Goal: Obtain resource: Download file/media

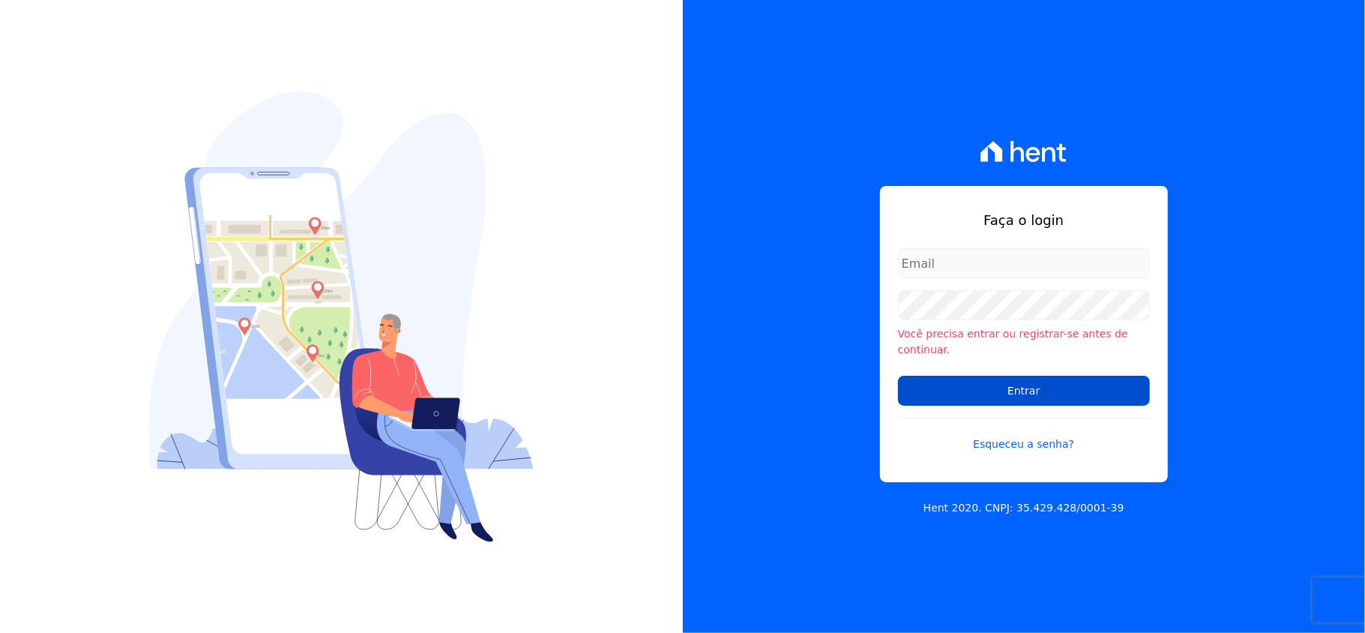
type input "valeempreendimentos@gmail.com"
click at [1057, 385] on input "Entrar" at bounding box center [1024, 391] width 252 height 30
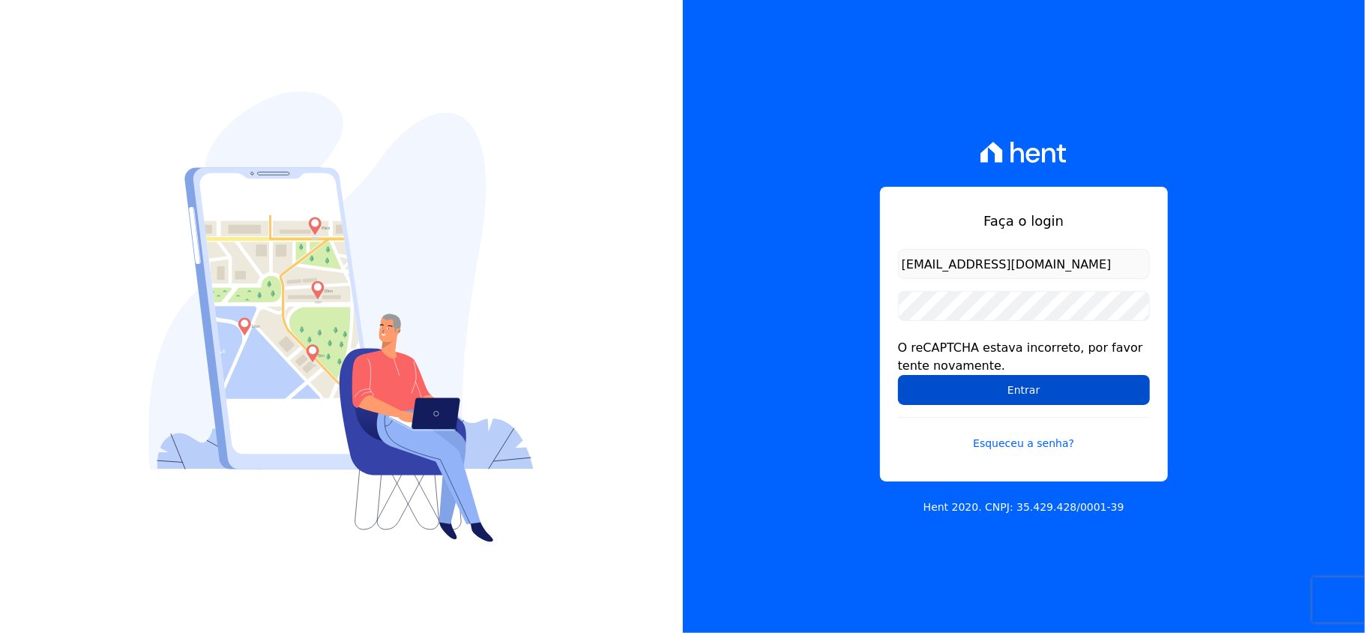
click at [1023, 384] on input "Entrar" at bounding box center [1024, 390] width 252 height 30
click at [1008, 391] on input "Entrar" at bounding box center [1024, 390] width 252 height 30
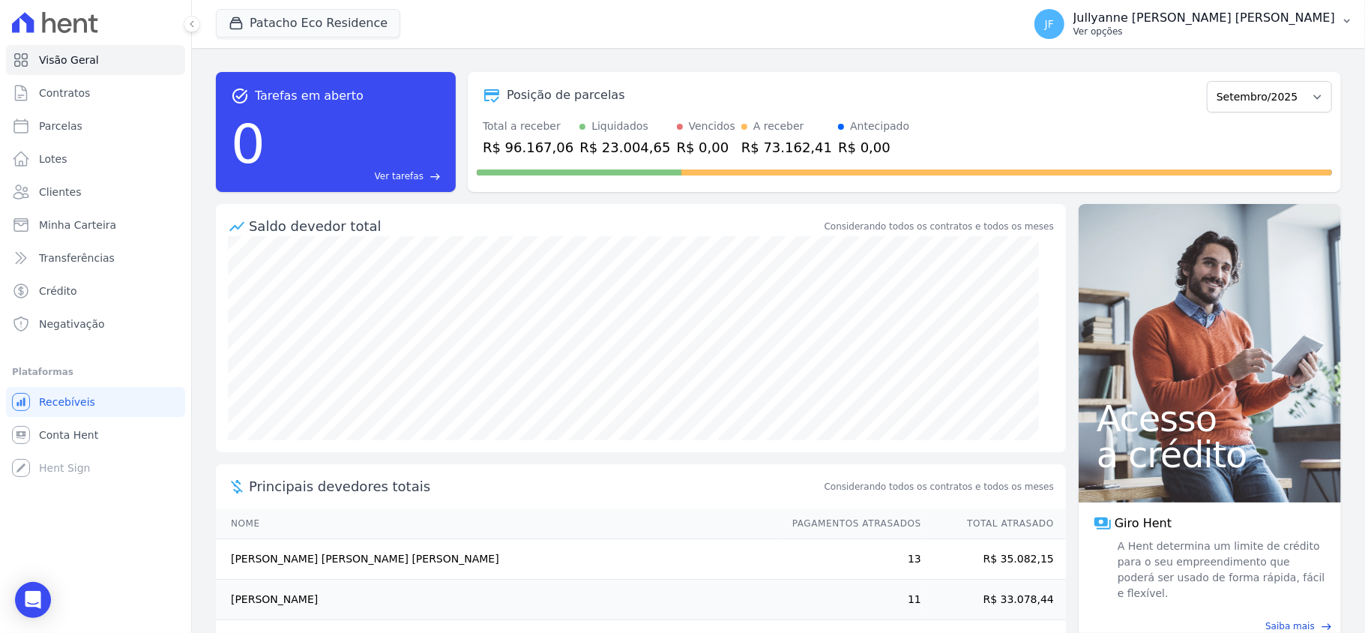
click at [1302, 30] on p "Ver opções" at bounding box center [1205, 31] width 262 height 12
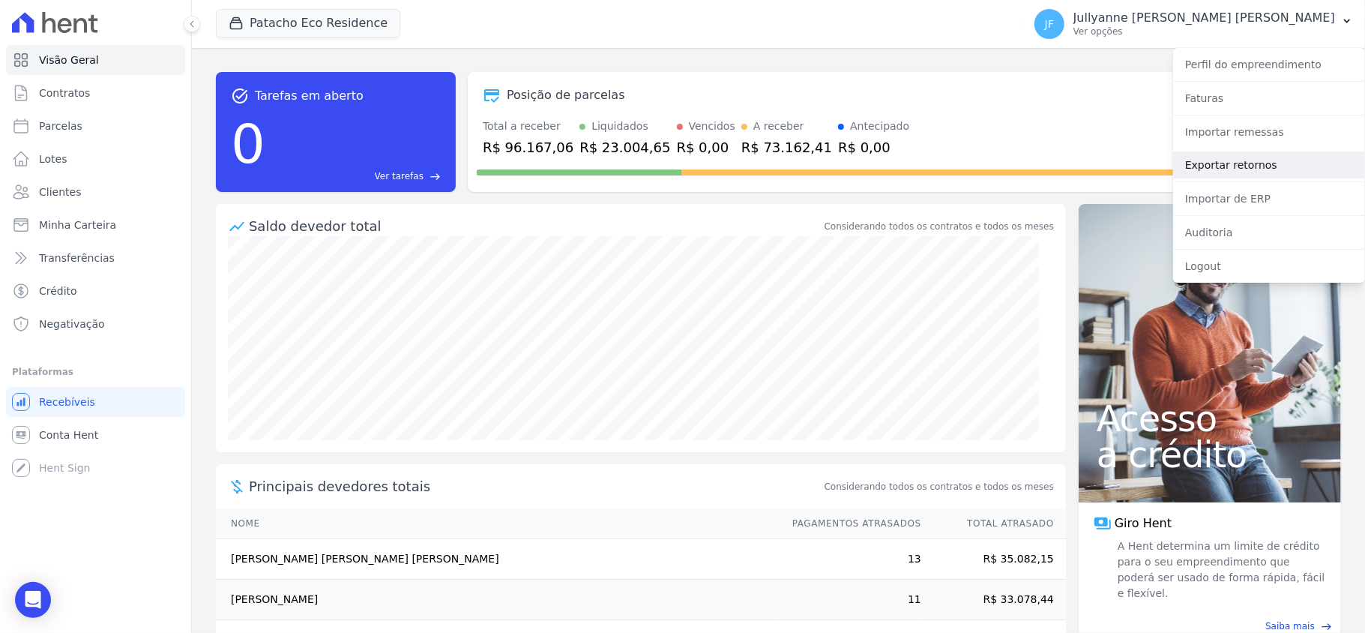
click at [1230, 166] on link "Exportar retornos" at bounding box center [1269, 164] width 192 height 27
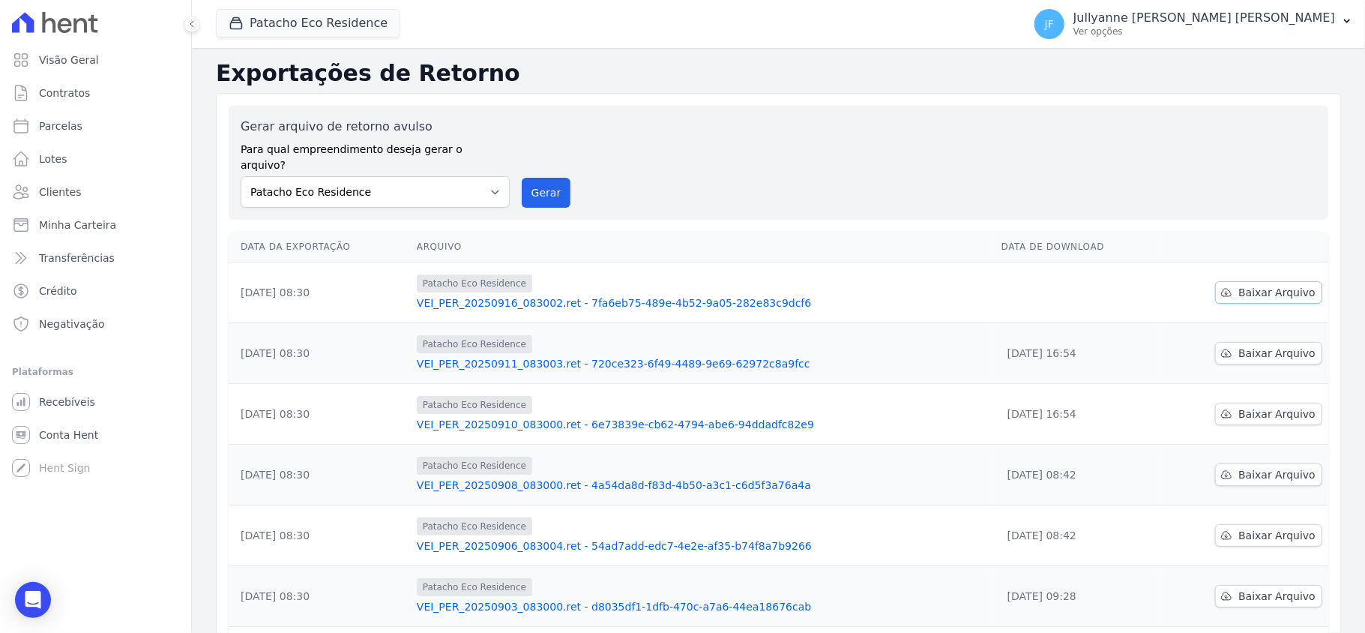
click at [1267, 285] on span "Baixar Arquivo" at bounding box center [1277, 292] width 77 height 15
click at [85, 114] on link "Parcelas" at bounding box center [95, 126] width 179 height 30
select select
